Goal: Navigation & Orientation: Find specific page/section

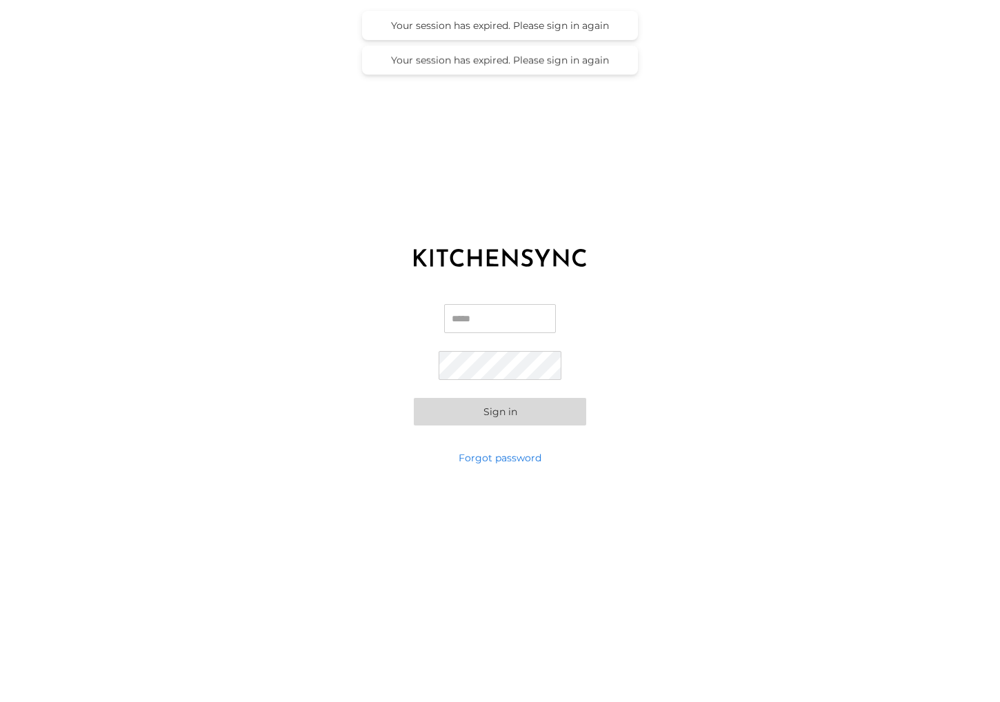
click at [512, 320] on input "Email" at bounding box center [500, 318] width 112 height 29
type input "**********"
click at [523, 411] on button "Sign in" at bounding box center [500, 412] width 172 height 28
